Goal: Entertainment & Leisure: Consume media (video, audio)

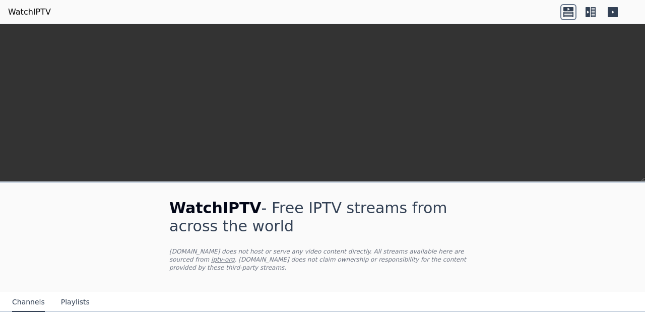
scroll to position [296, 0]
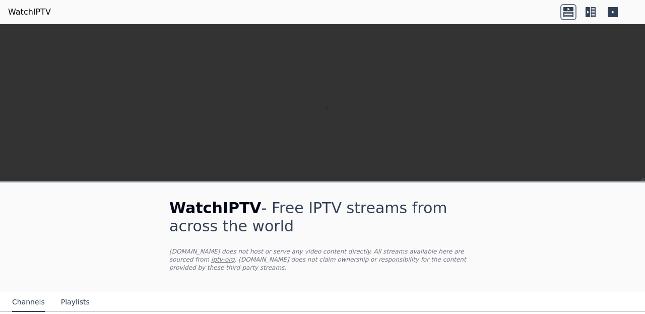
scroll to position [298, 0]
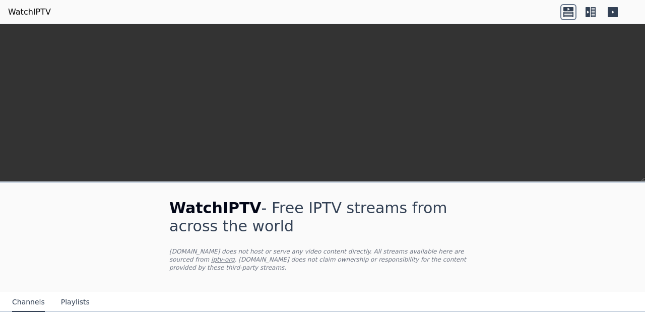
scroll to position [1036, 0]
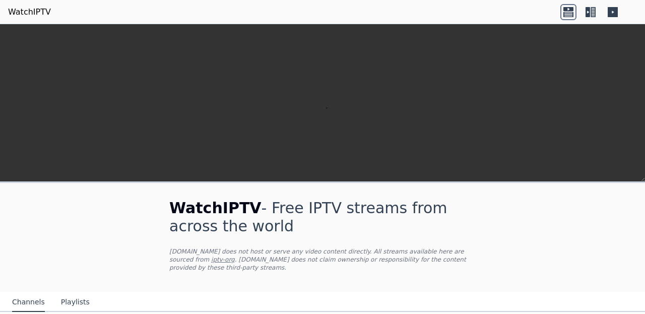
scroll to position [198, 0]
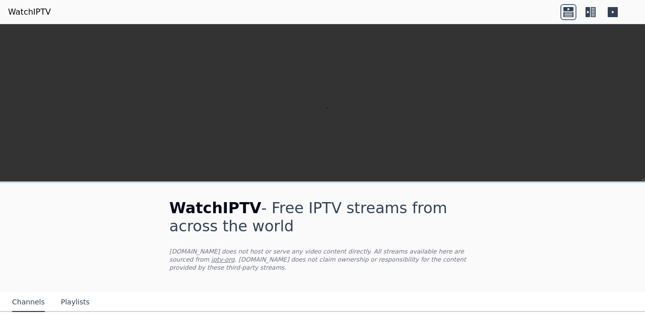
scroll to position [306, 0]
